Goal: Information Seeking & Learning: Learn about a topic

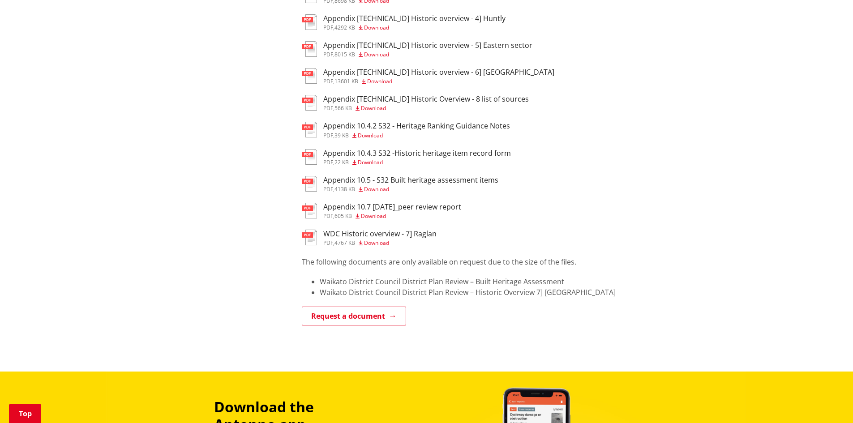
scroll to position [477, 0]
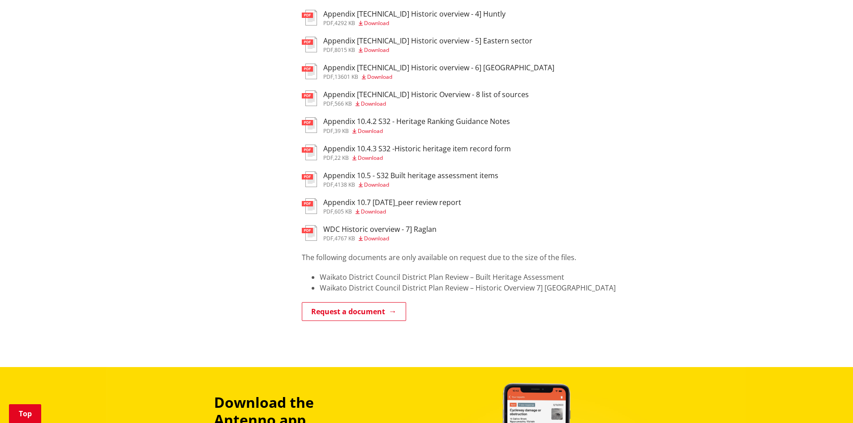
click at [365, 213] on span "Download" at bounding box center [373, 212] width 25 height 8
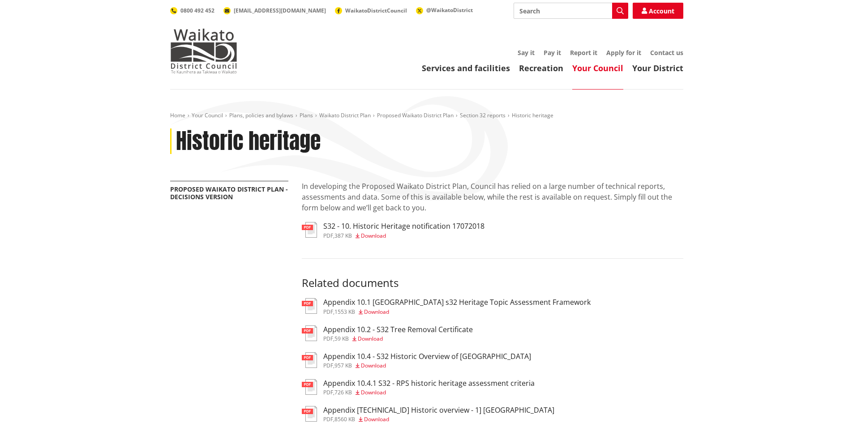
scroll to position [477, 0]
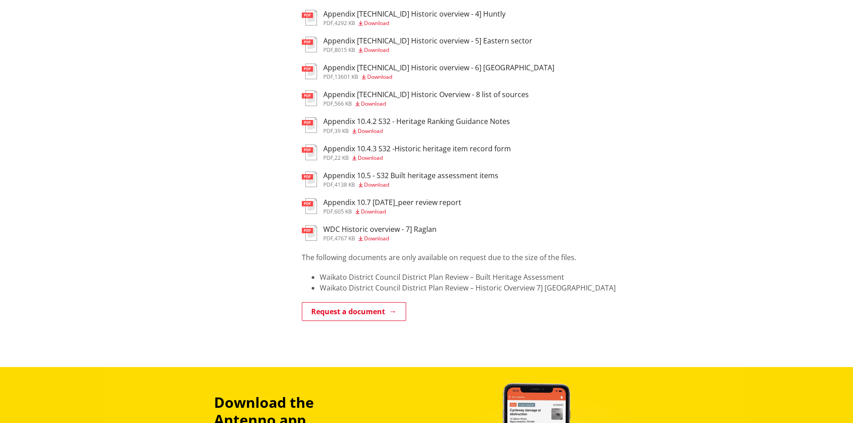
drag, startPoint x: 374, startPoint y: 207, endPoint x: 383, endPoint y: 183, distance: 26.1
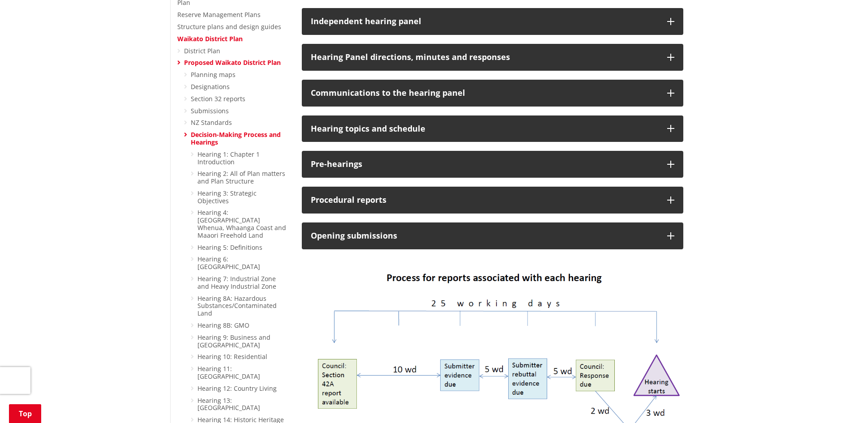
scroll to position [459, 0]
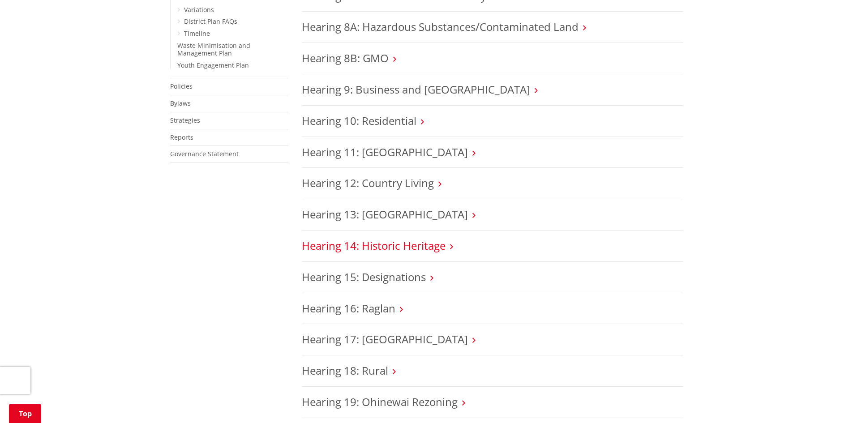
click at [373, 238] on link "Hearing 14: Historic Heritage" at bounding box center [374, 245] width 144 height 15
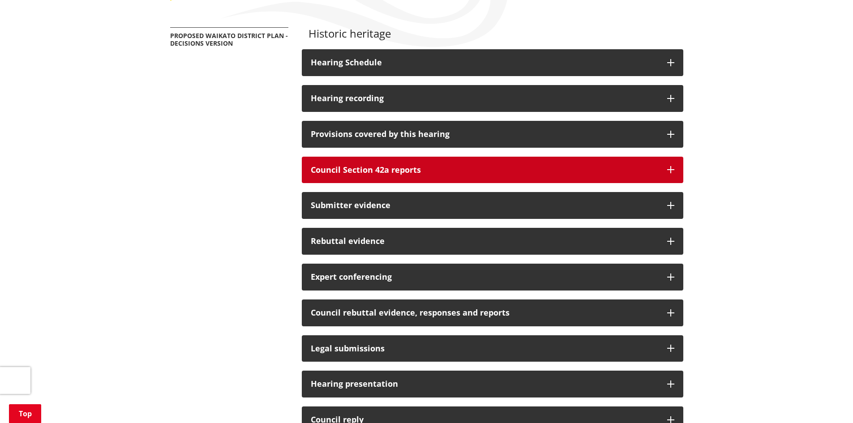
scroll to position [154, 0]
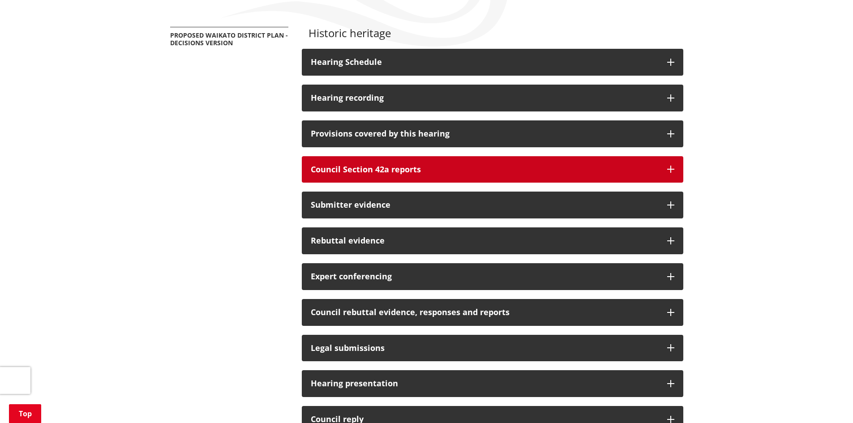
click at [395, 181] on button "Council Section 42a reports" at bounding box center [493, 169] width 382 height 27
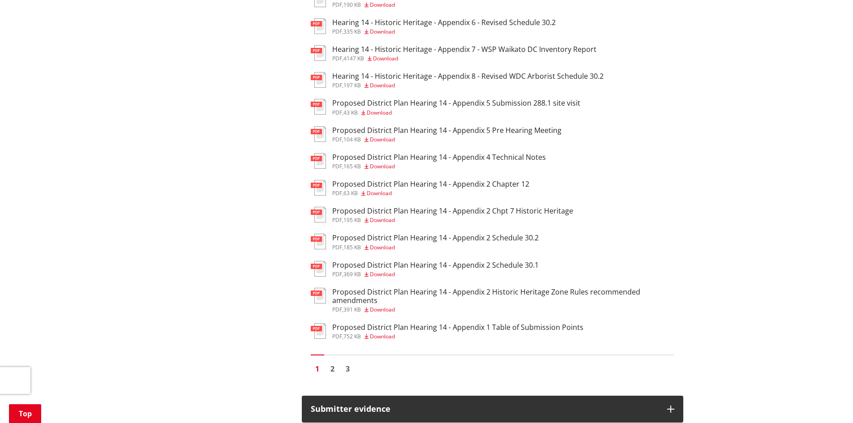
scroll to position [544, 0]
click at [335, 369] on link "2" at bounding box center [332, 368] width 13 height 13
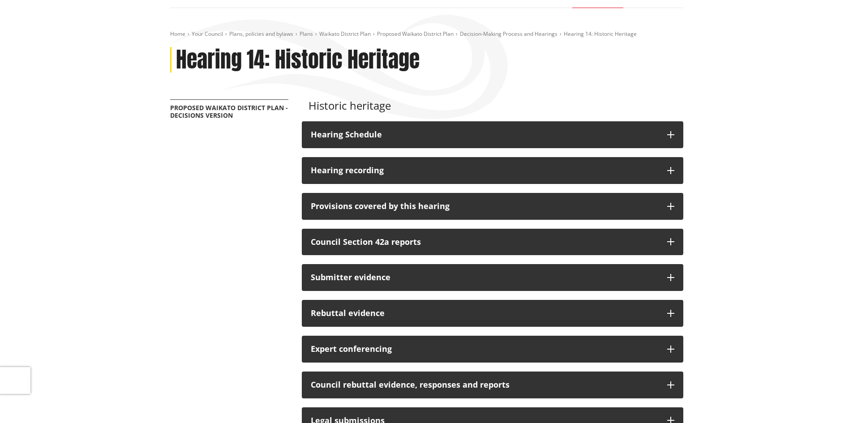
scroll to position [82, 0]
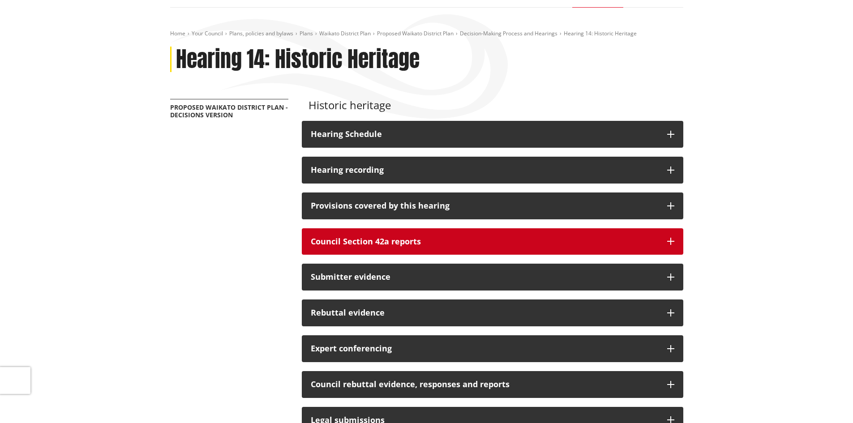
click at [548, 235] on button "Council Section 42a reports" at bounding box center [493, 241] width 382 height 27
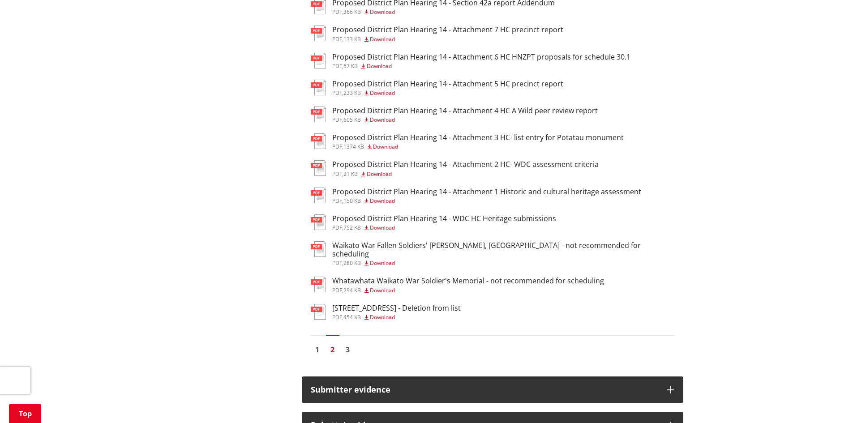
scroll to position [581, 0]
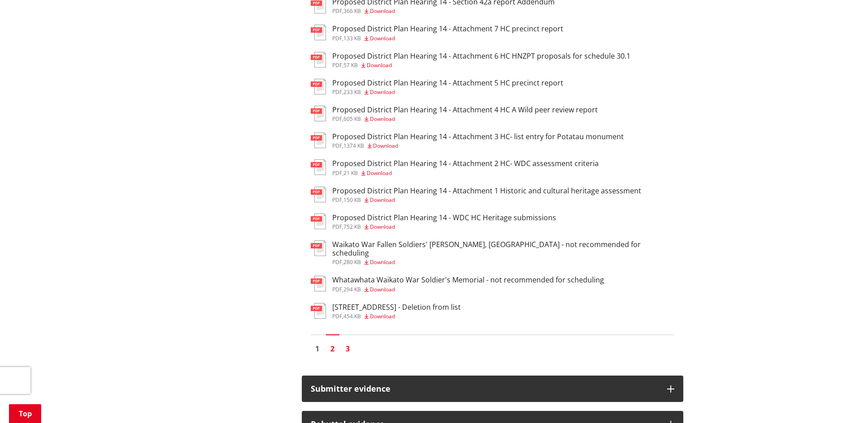
click at [348, 342] on link "3" at bounding box center [347, 348] width 13 height 13
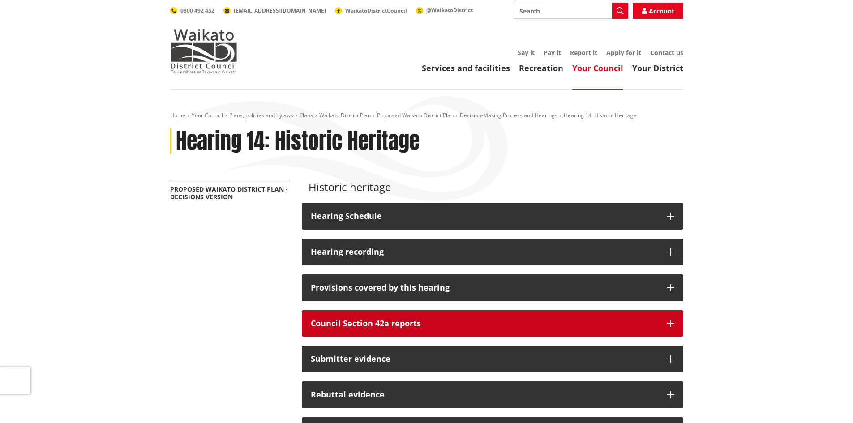
click at [411, 326] on h3 "Council Section 42a reports" at bounding box center [485, 323] width 348 height 9
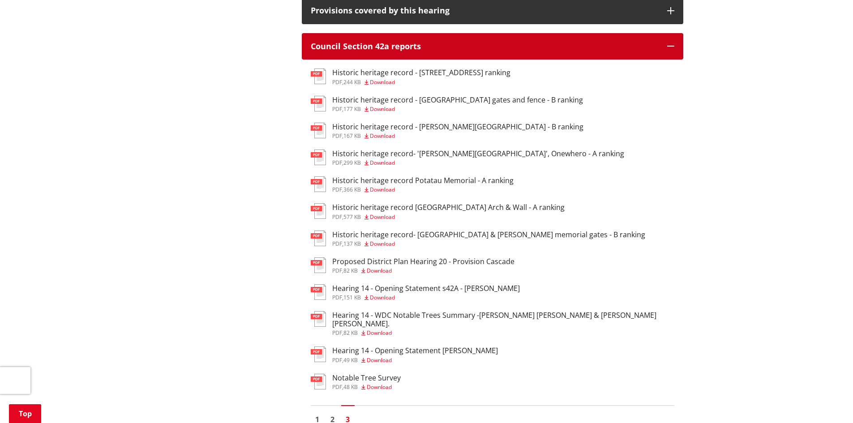
scroll to position [281, 0]
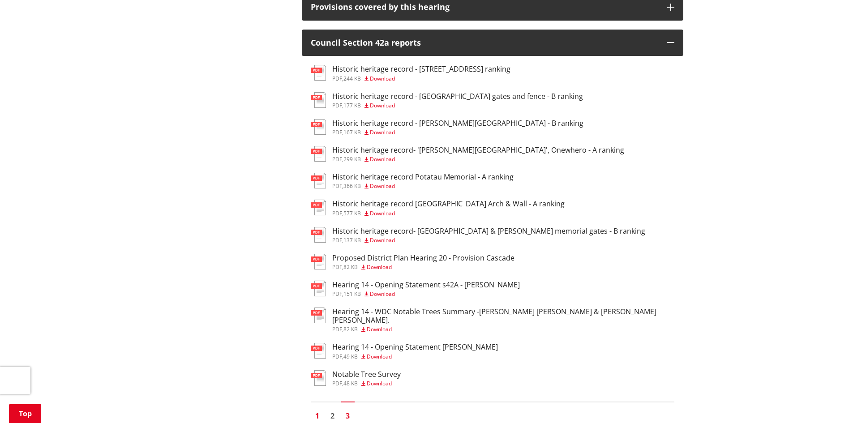
click at [315, 409] on link "1" at bounding box center [317, 415] width 13 height 13
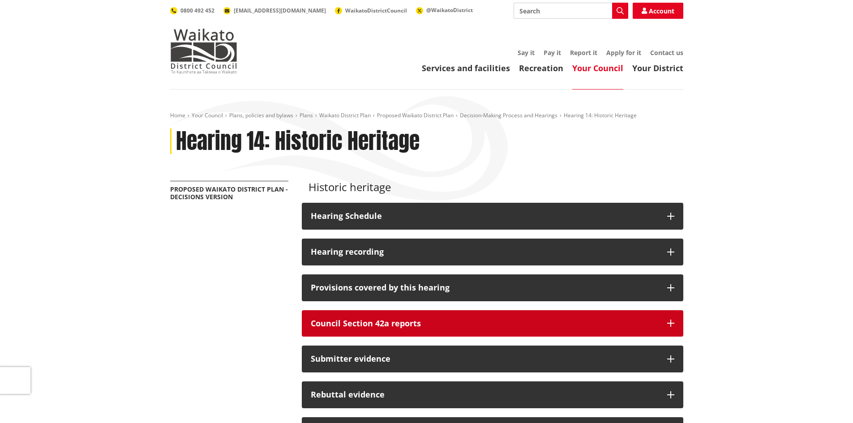
click at [335, 322] on h3 "Council Section 42a reports" at bounding box center [485, 323] width 348 height 9
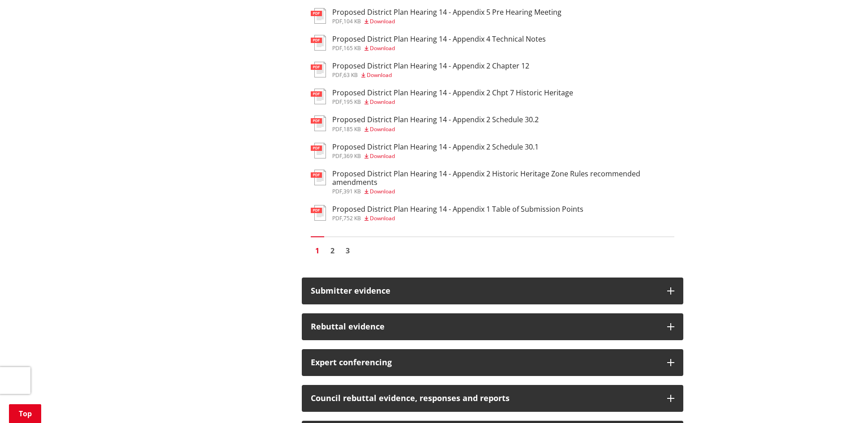
scroll to position [662, 0]
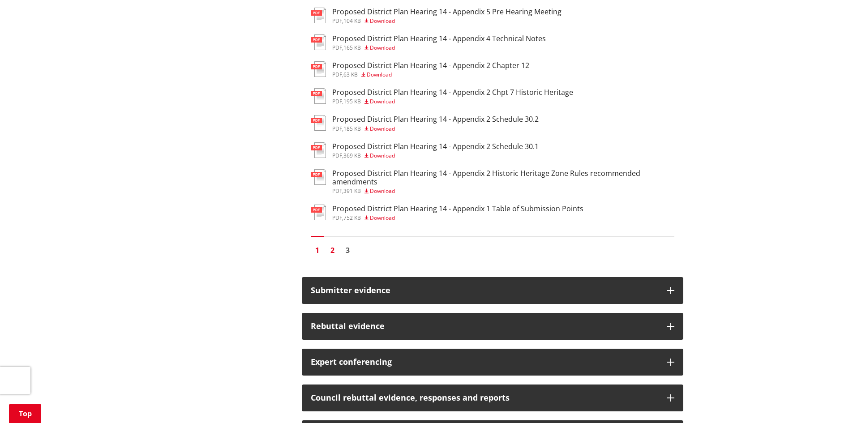
click at [331, 251] on link "2" at bounding box center [332, 250] width 13 height 13
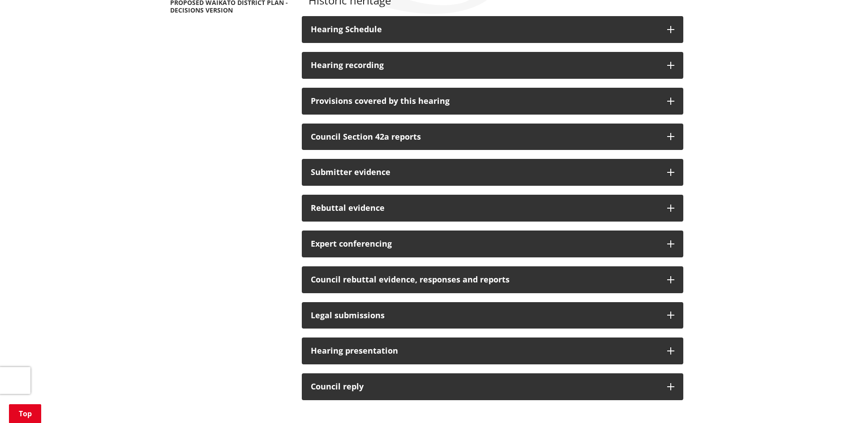
scroll to position [194, 0]
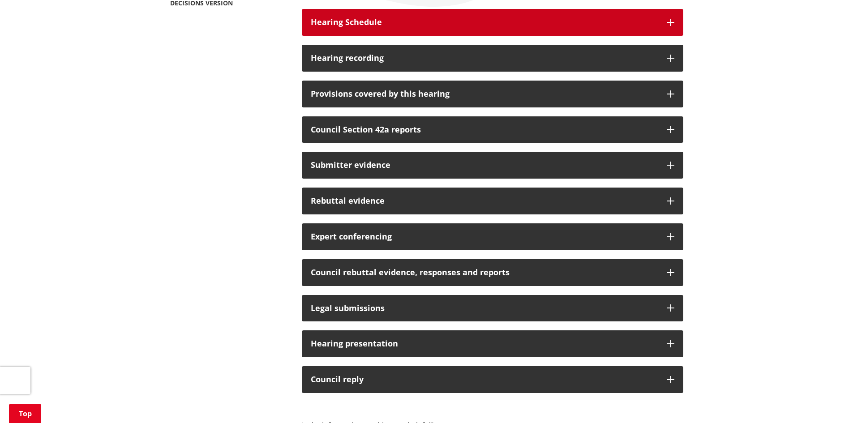
click at [348, 25] on h3 "Hearing Schedule" at bounding box center [485, 22] width 348 height 9
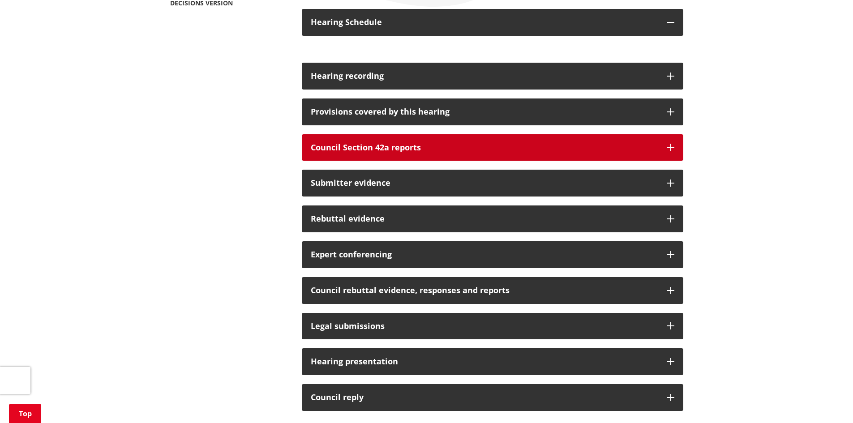
click at [365, 143] on h3 "Council Section 42a reports" at bounding box center [485, 147] width 348 height 9
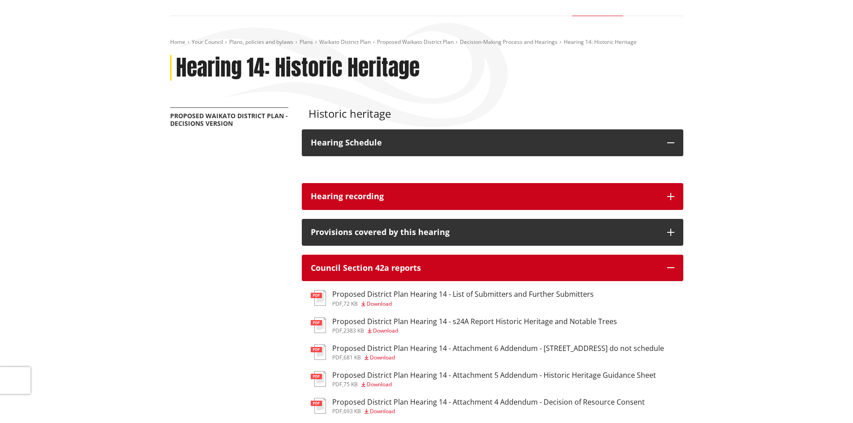
scroll to position [74, 0]
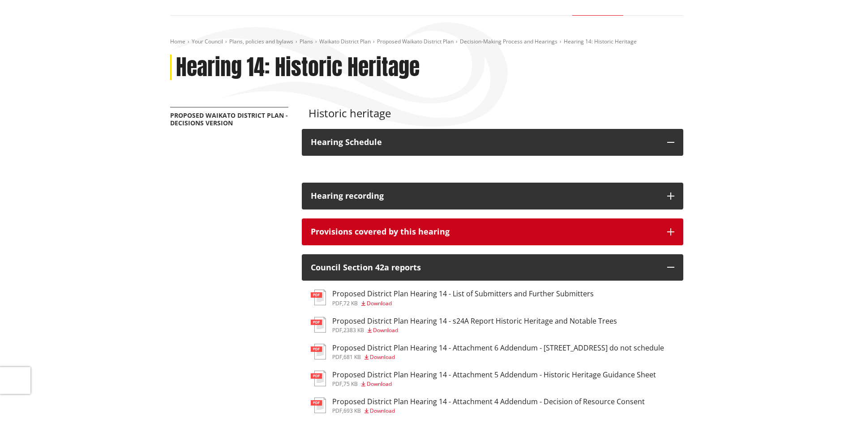
click at [437, 243] on button "Provisions covered by this hearing" at bounding box center [493, 232] width 382 height 27
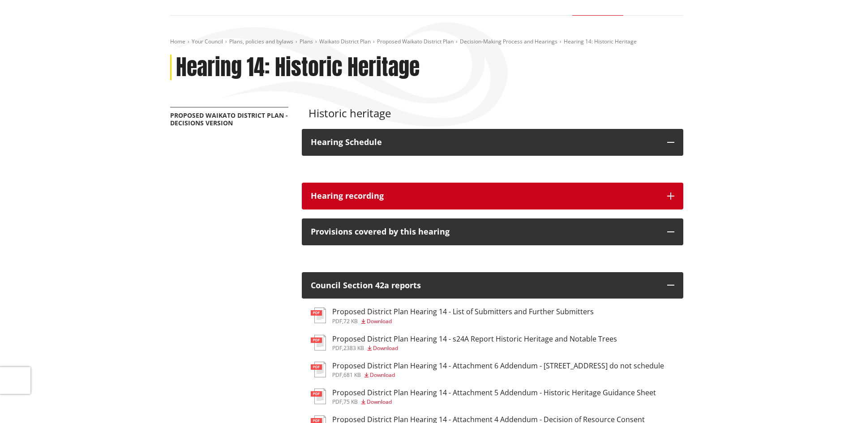
click at [432, 187] on button "Hearing recording" at bounding box center [493, 196] width 382 height 27
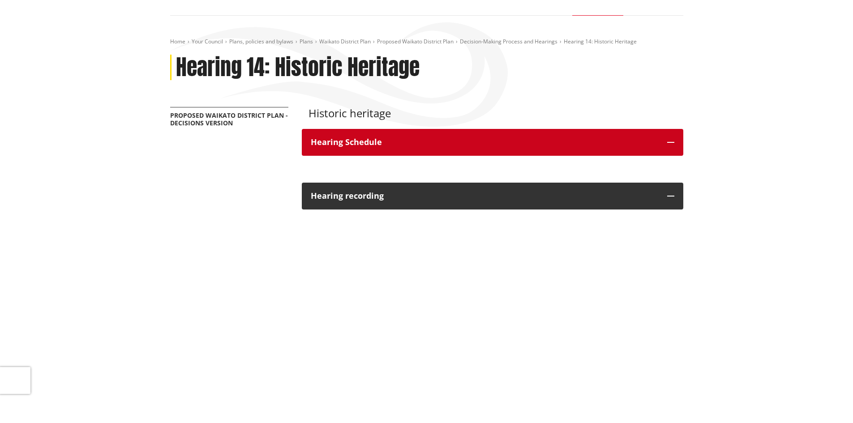
click at [427, 137] on button "Hearing Schedule" at bounding box center [493, 142] width 382 height 27
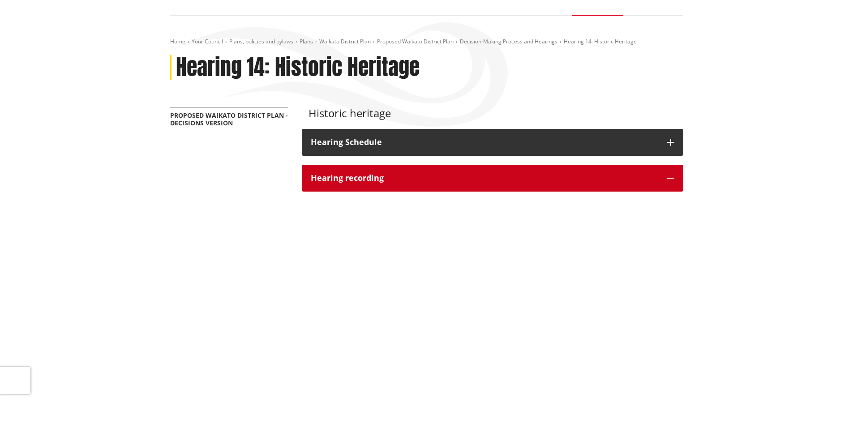
click at [434, 175] on h3 "Hearing recording" at bounding box center [485, 178] width 348 height 9
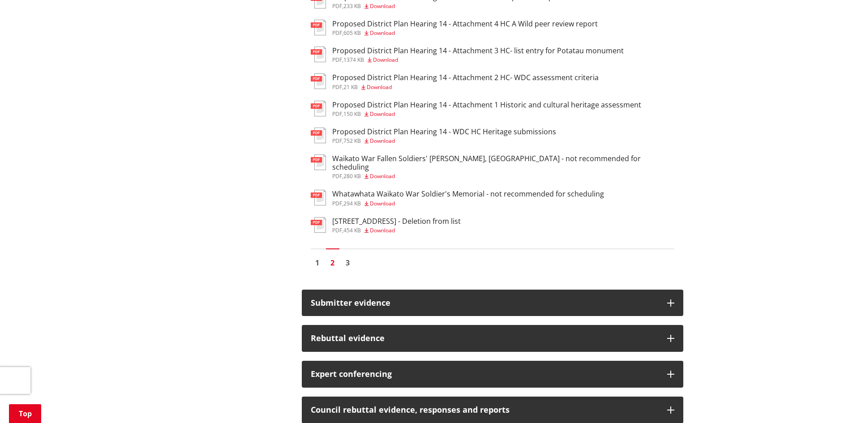
scroll to position [685, 0]
click at [320, 256] on link "1" at bounding box center [317, 262] width 13 height 13
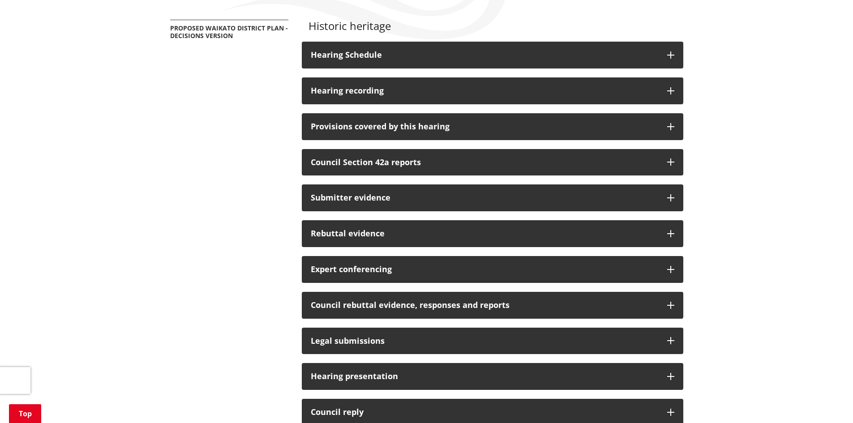
scroll to position [162, 0]
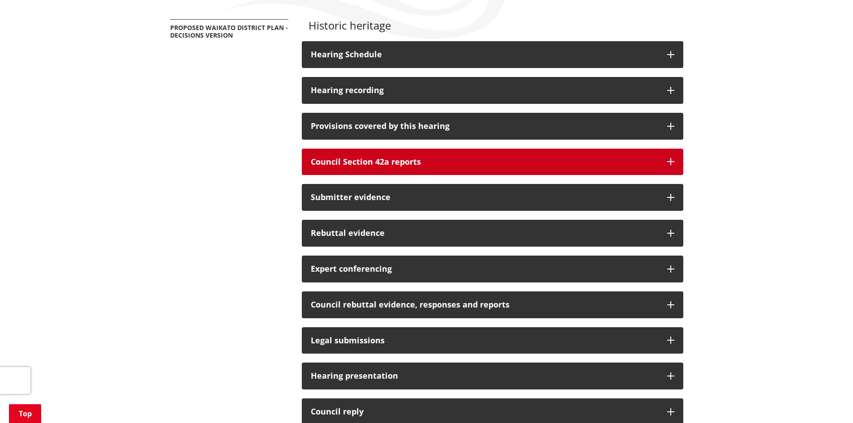
click at [339, 161] on h3 "Council Section 42a reports" at bounding box center [485, 162] width 348 height 9
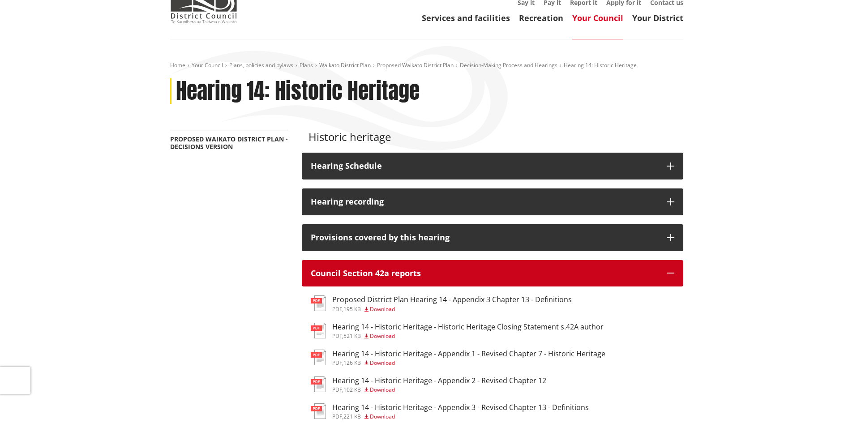
scroll to position [50, 0]
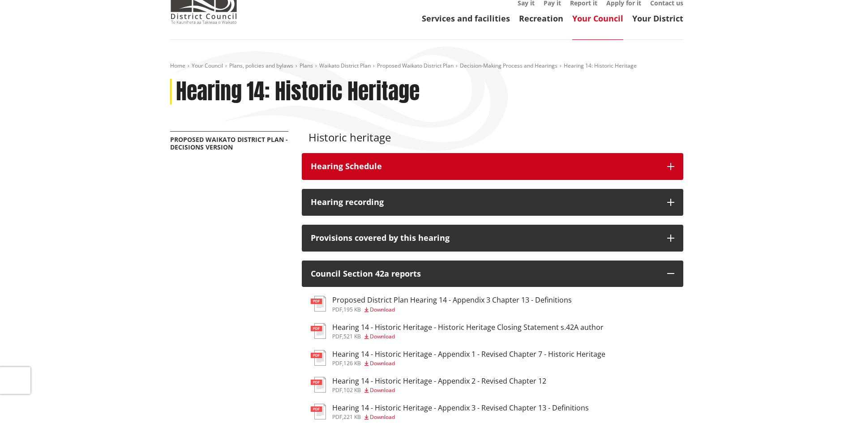
click at [355, 163] on h3 "Hearing Schedule" at bounding box center [485, 166] width 348 height 9
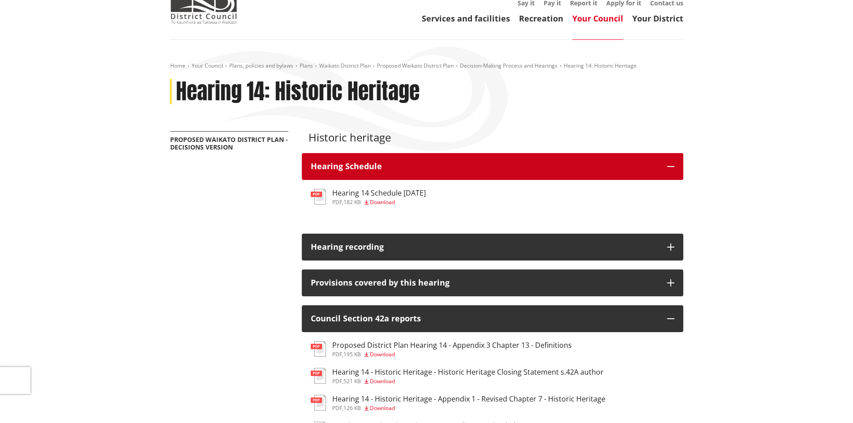
click at [351, 160] on button "Hearing Schedule" at bounding box center [493, 166] width 382 height 27
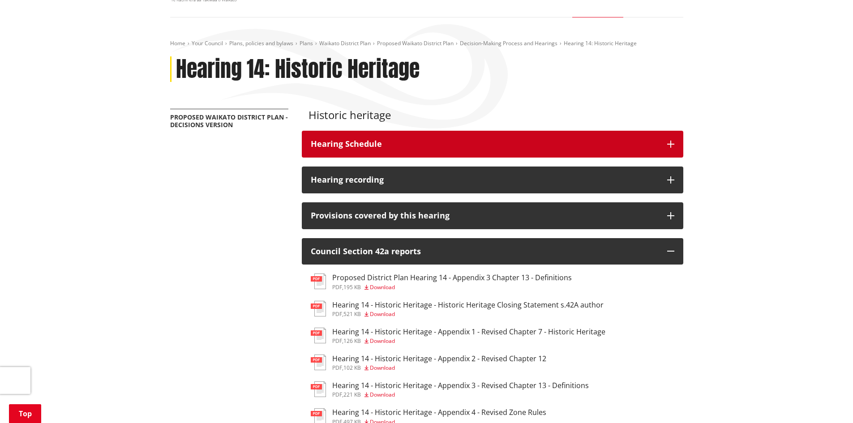
scroll to position [0, 0]
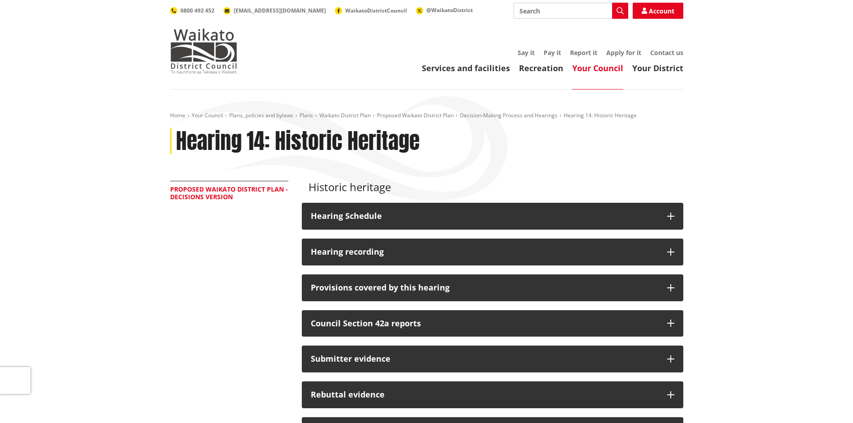
click at [208, 192] on link "Proposed Waikato District Plan - Decisions Version" at bounding box center [229, 193] width 118 height 16
click at [499, 115] on link "Decision-Making Process and Hearings" at bounding box center [509, 116] width 98 height 8
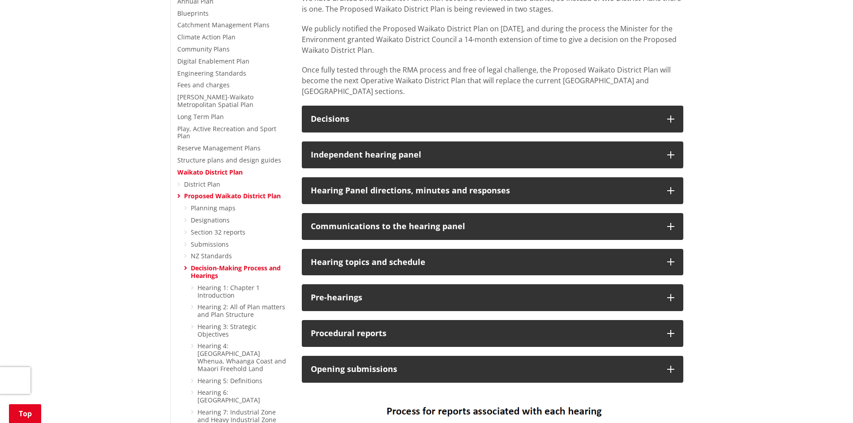
scroll to position [232, 0]
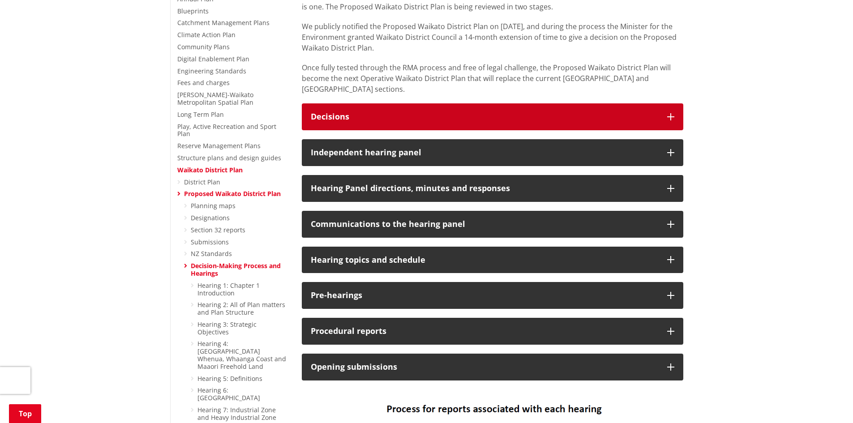
click at [401, 103] on button "Decisions" at bounding box center [493, 116] width 382 height 27
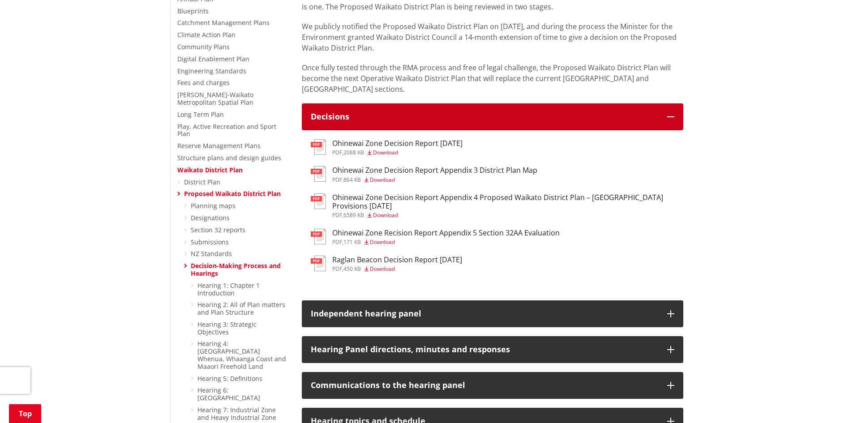
click at [401, 103] on button "Decisions" at bounding box center [493, 116] width 382 height 27
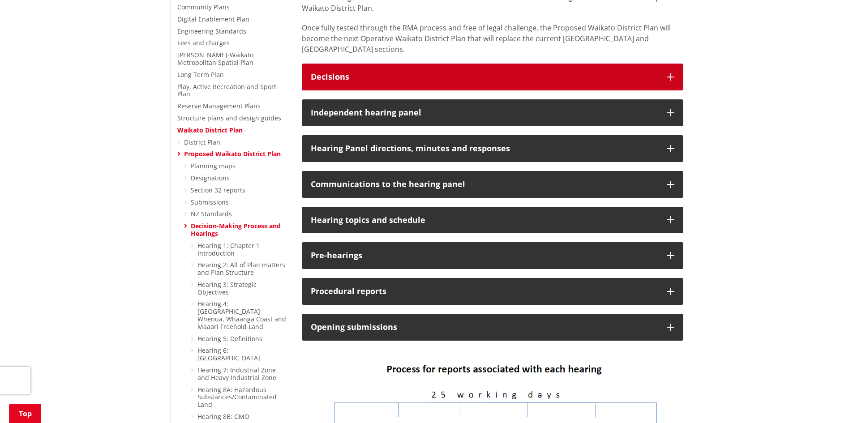
scroll to position [272, 0]
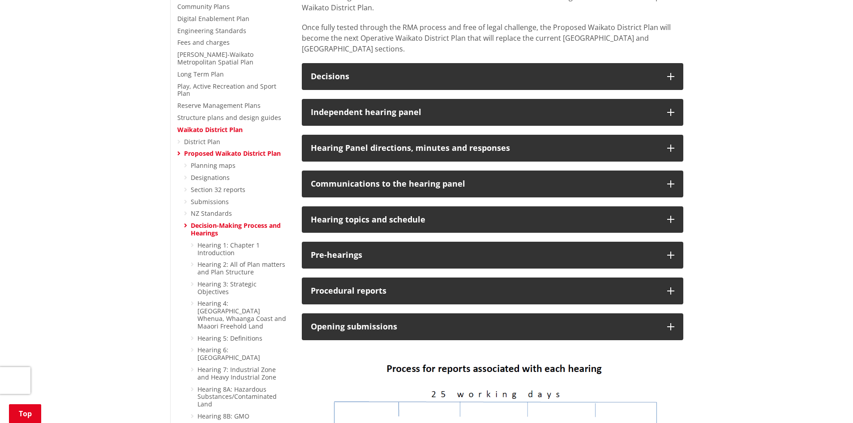
click at [187, 187] on icon at bounding box center [185, 190] width 3 height 6
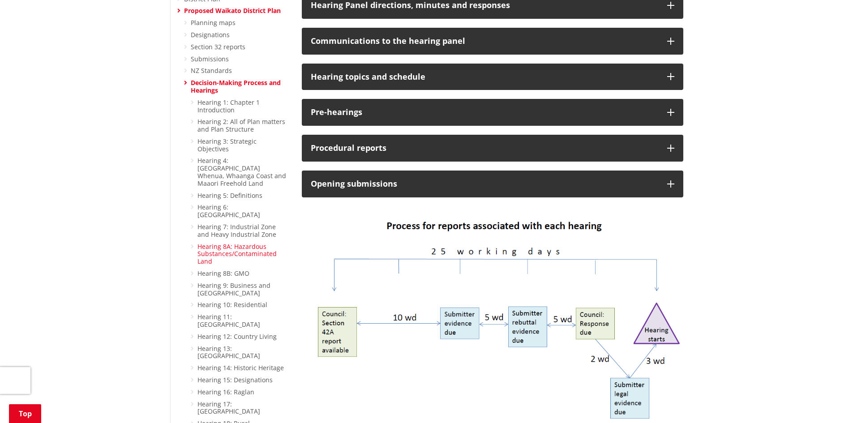
scroll to position [415, 0]
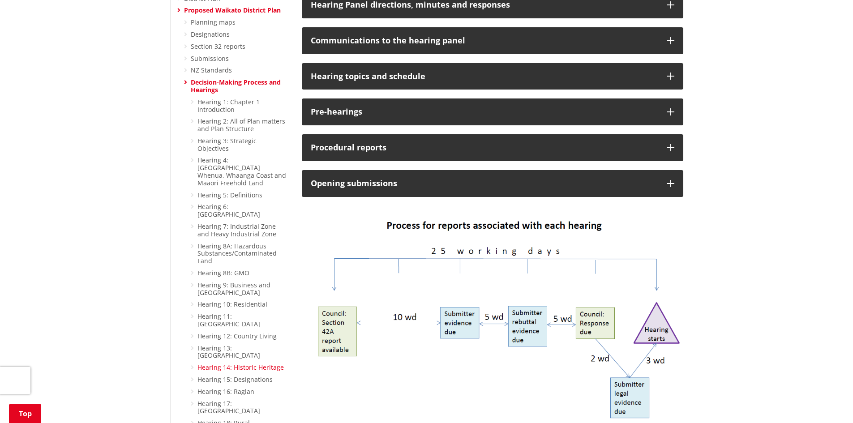
click at [231, 363] on link "Hearing 14: Historic Heritage" at bounding box center [241, 367] width 86 height 9
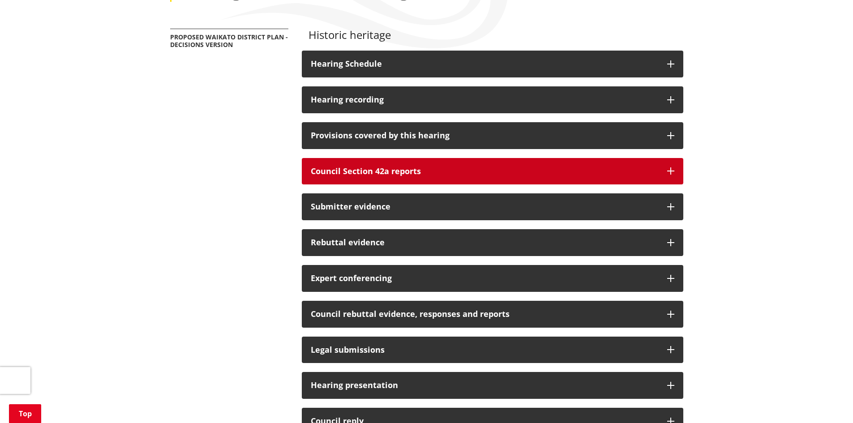
scroll to position [153, 0]
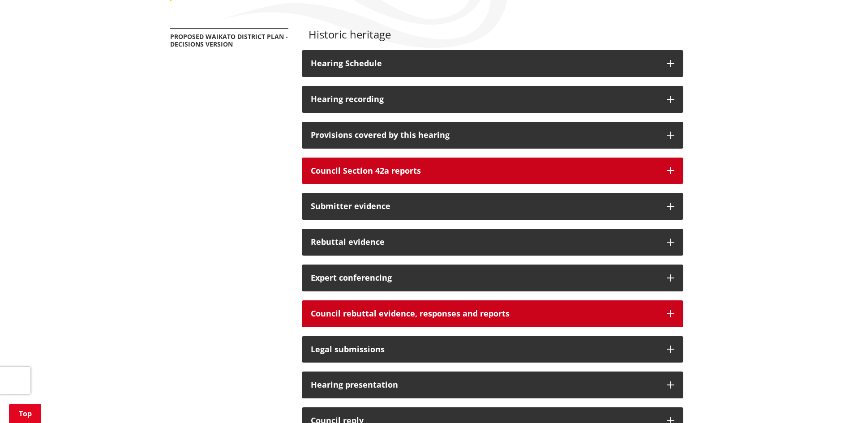
click at [365, 312] on h3 "Council rebuttal evidence, responses and reports" at bounding box center [485, 313] width 348 height 9
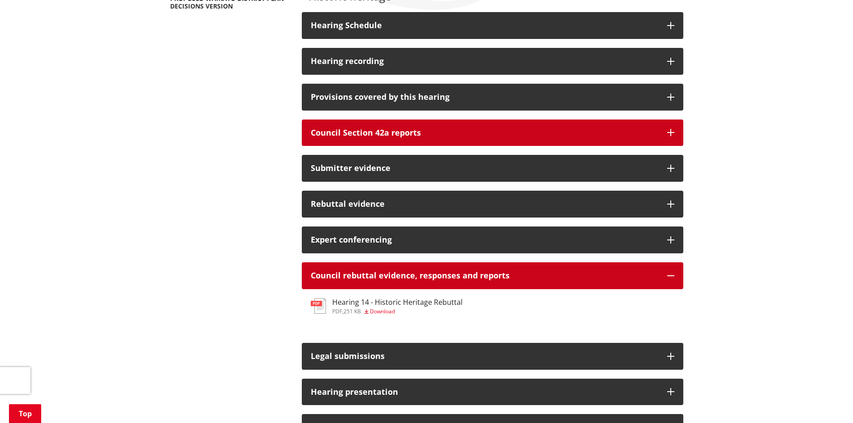
scroll to position [193, 0]
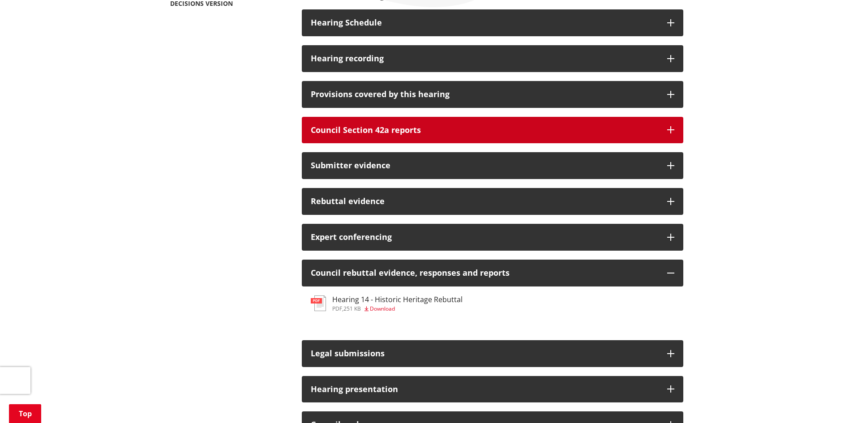
click at [367, 129] on h3 "Council Section 42a reports" at bounding box center [485, 130] width 348 height 9
